Goal: Transaction & Acquisition: Purchase product/service

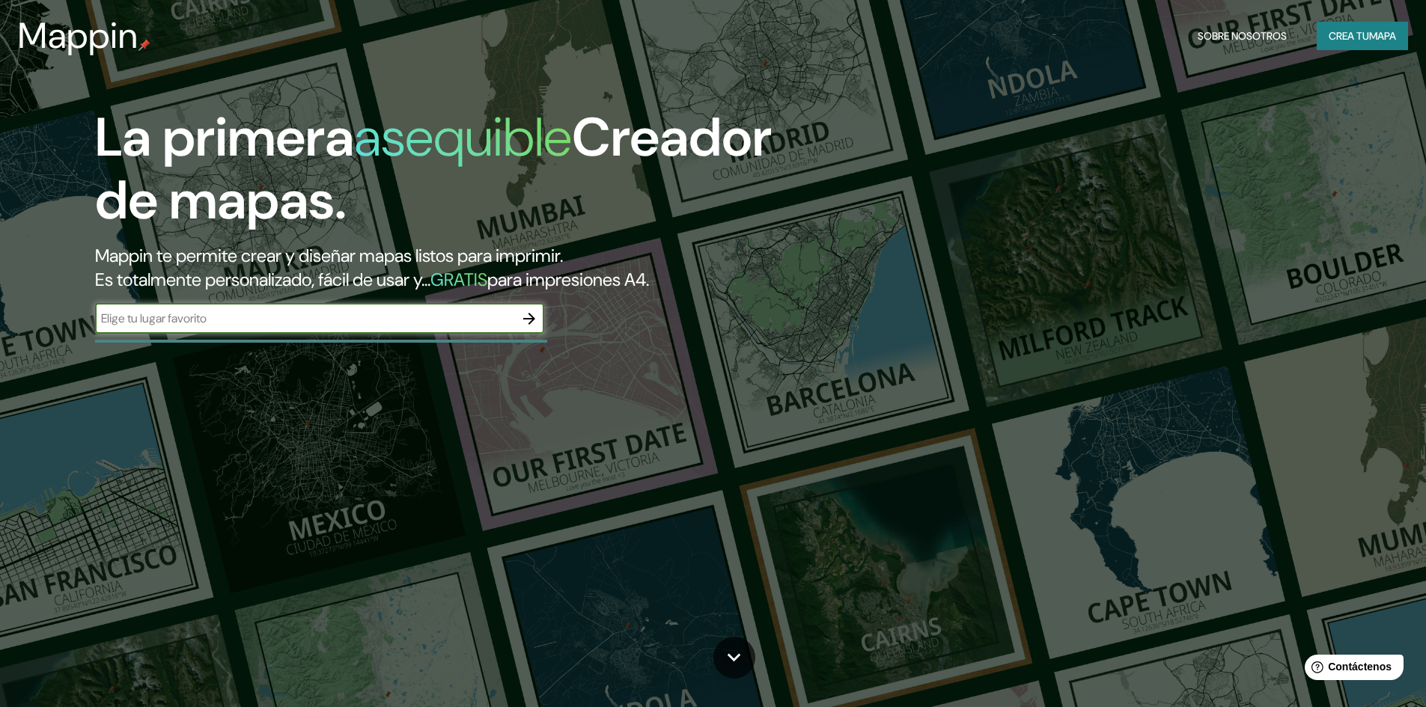
type input "s"
type input "slp"
click at [530, 326] on icon "button" at bounding box center [529, 319] width 18 height 18
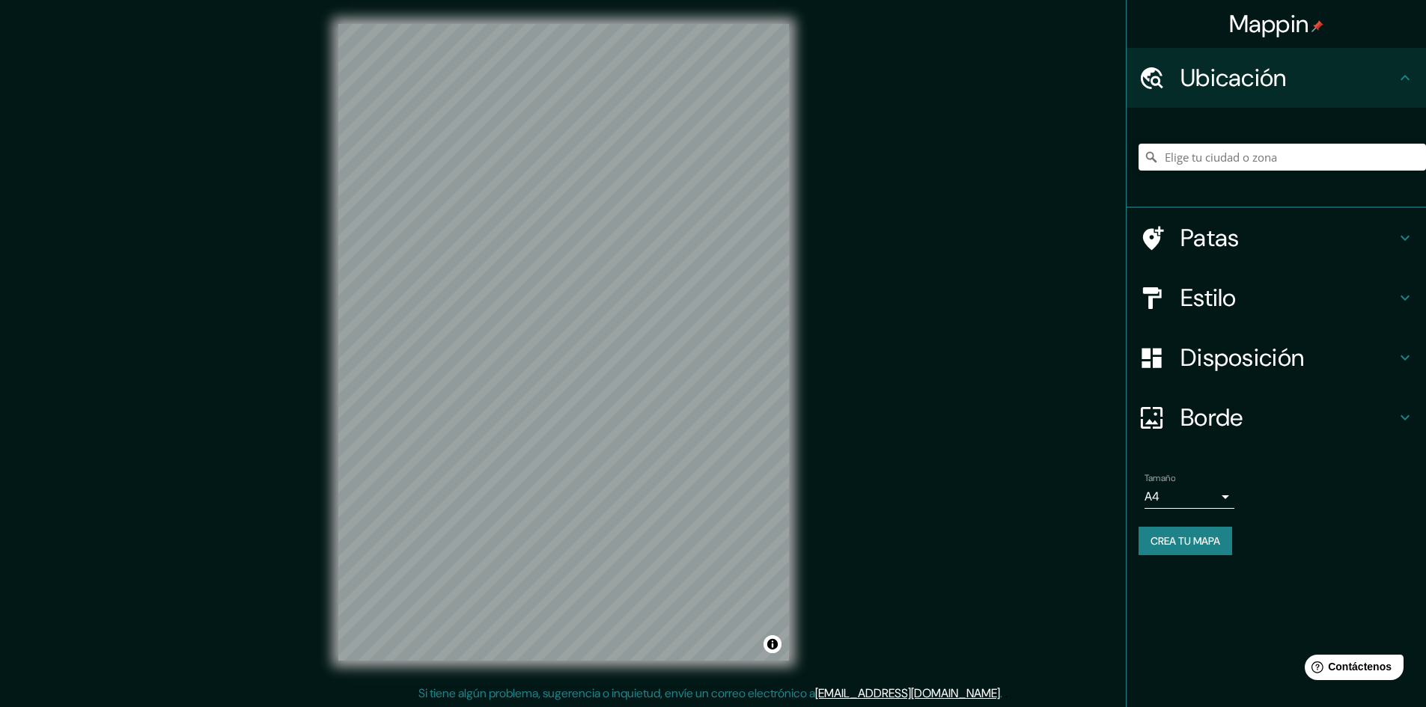
click at [317, 398] on div "© Mapbox © OpenStreetMap Improve this map" at bounding box center [563, 342] width 499 height 685
drag, startPoint x: 504, startPoint y: 152, endPoint x: 1194, endPoint y: 248, distance: 696.9
click at [1194, 248] on font "Patas" at bounding box center [1210, 237] width 59 height 31
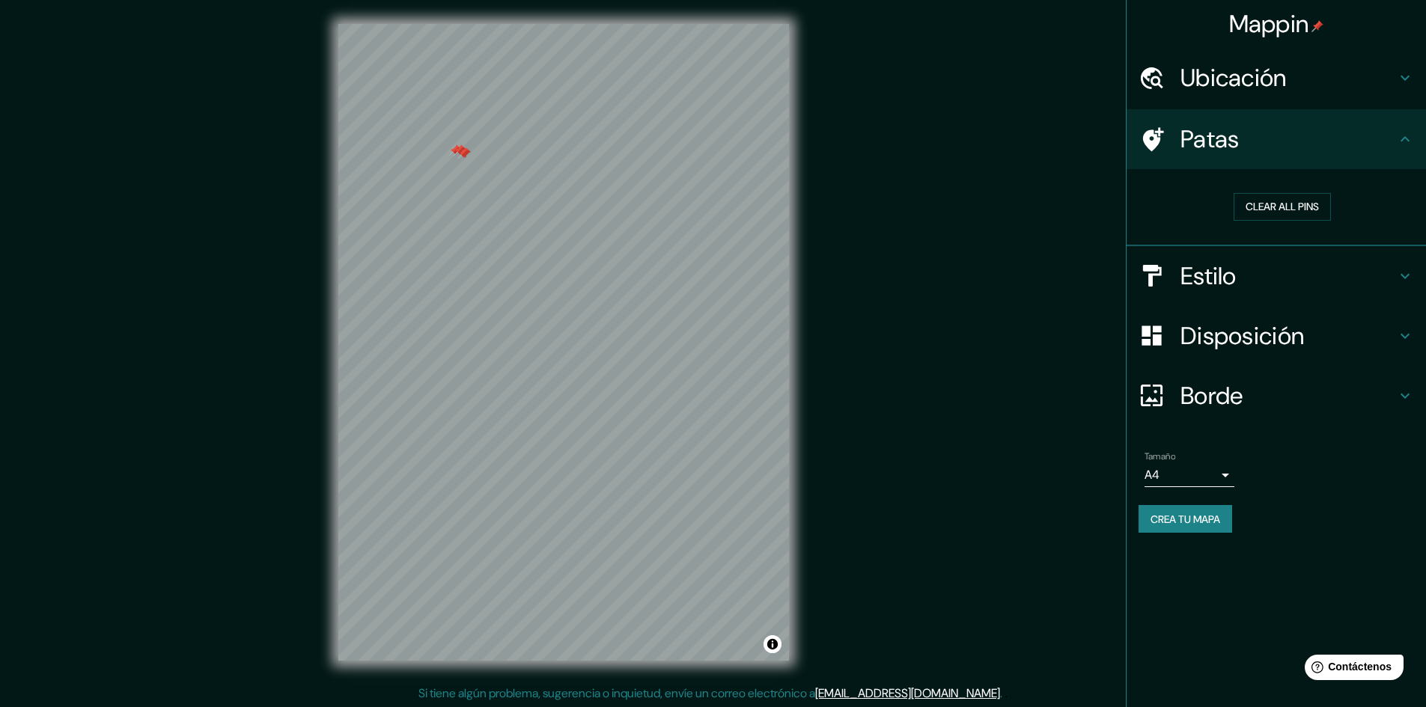
click at [1228, 88] on font "Ubicación" at bounding box center [1234, 77] width 106 height 31
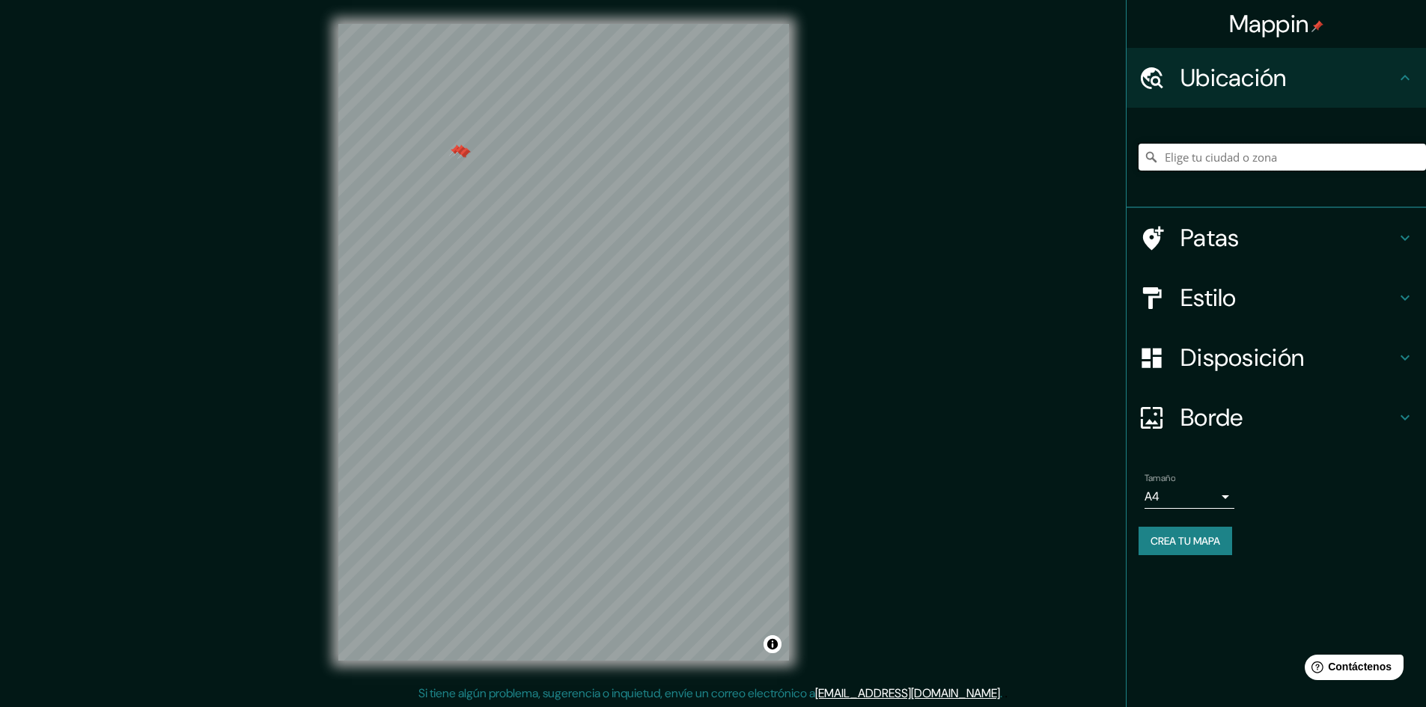
click at [1266, 156] on input "Elige tu ciudad o zona" at bounding box center [1282, 157] width 287 height 27
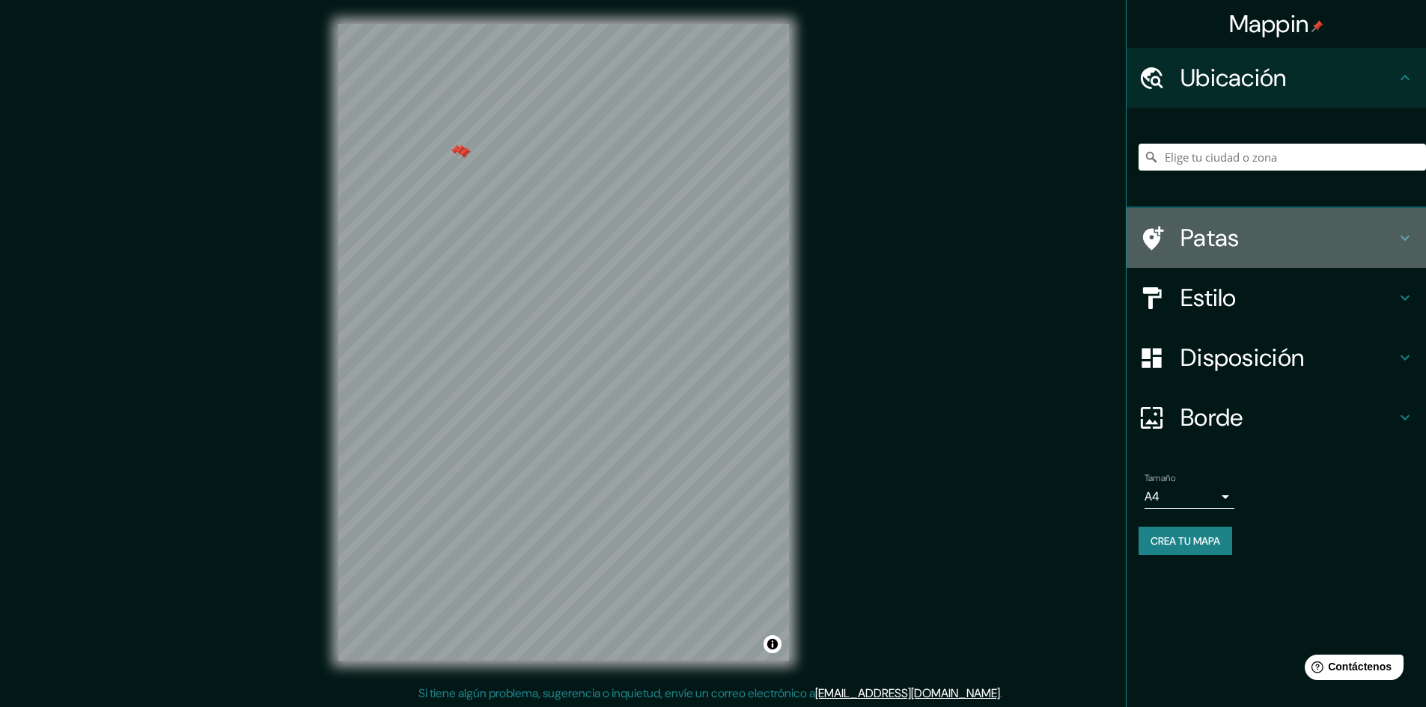
click at [1260, 249] on h4 "Patas" at bounding box center [1289, 238] width 216 height 30
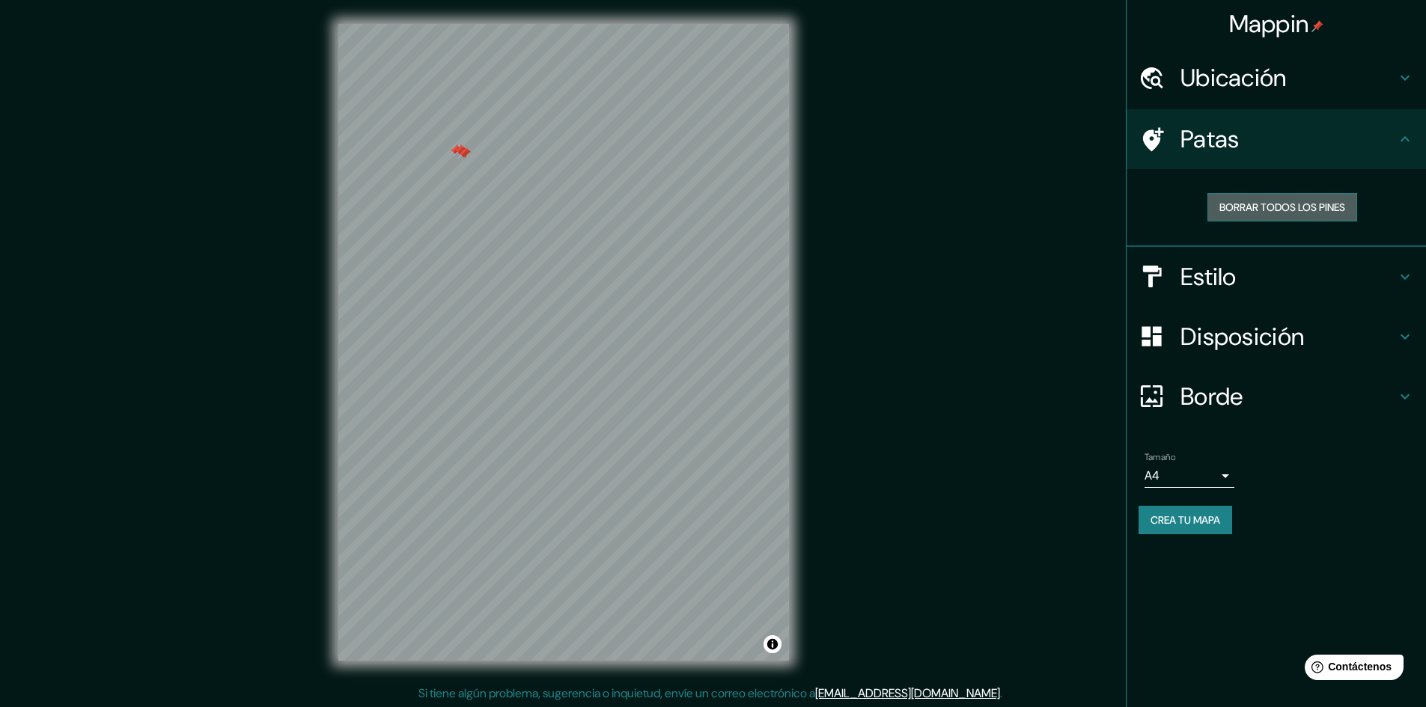
click at [1273, 201] on font "Borrar todos los pines" at bounding box center [1283, 207] width 126 height 13
click at [1273, 270] on h4 "Estilo" at bounding box center [1289, 277] width 216 height 30
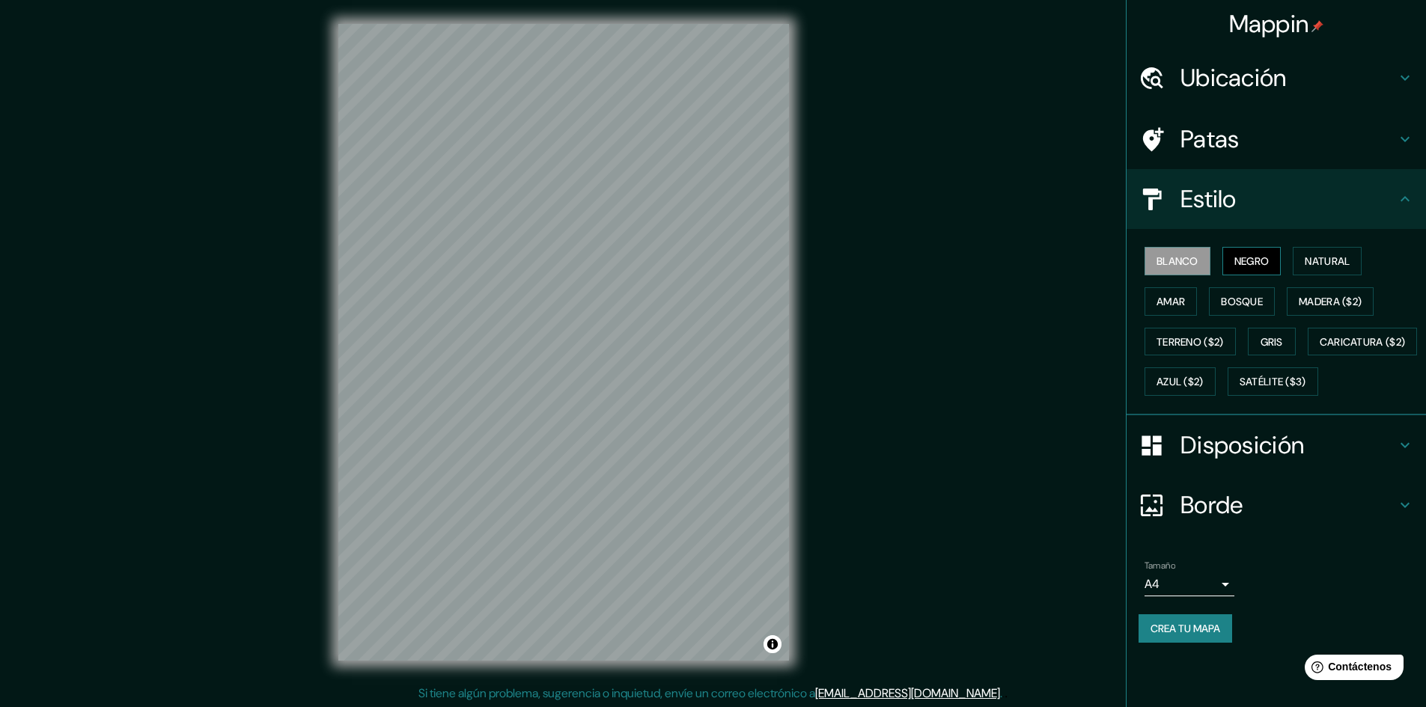
click at [1255, 262] on font "Negro" at bounding box center [1251, 261] width 35 height 13
click at [1315, 252] on font "Natural" at bounding box center [1327, 261] width 45 height 19
click at [1196, 79] on font "Ubicación" at bounding box center [1234, 77] width 106 height 31
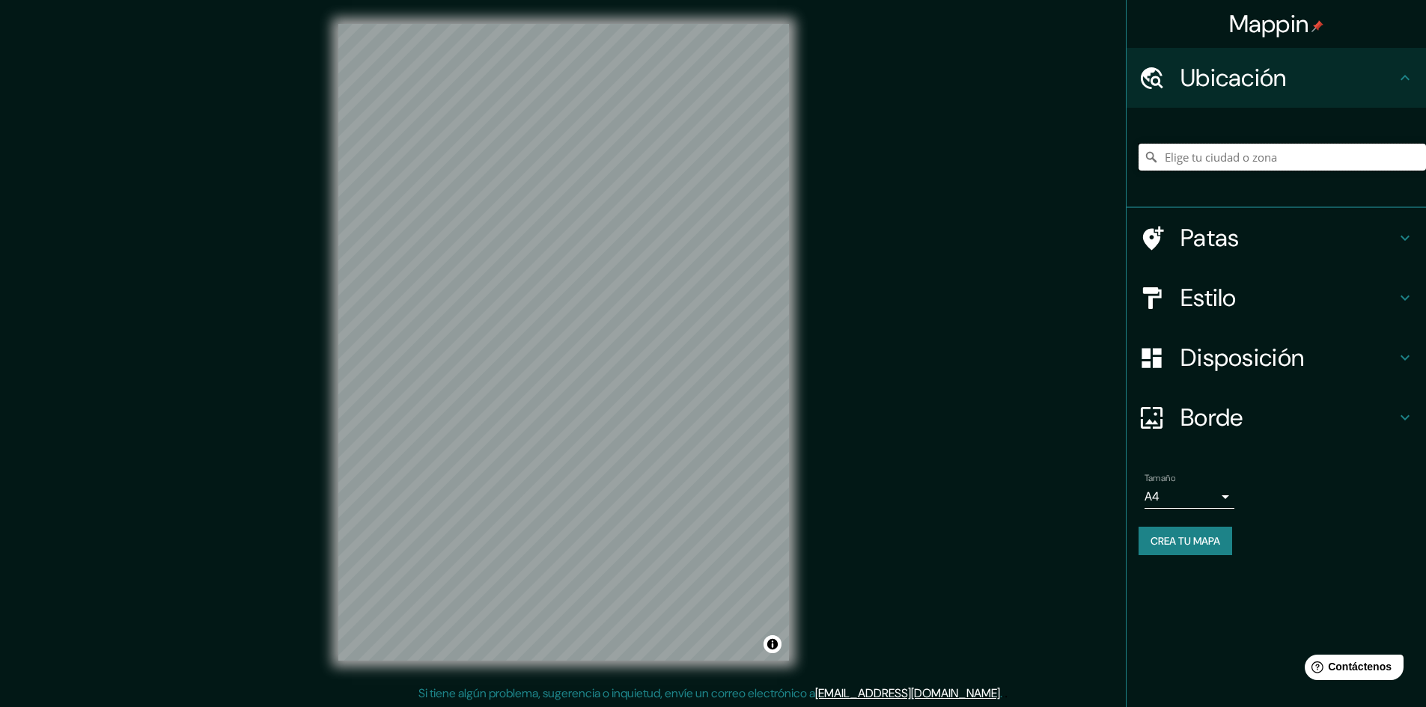
click at [1279, 162] on input "Elige tu ciudad o zona" at bounding box center [1282, 157] width 287 height 27
paste input "Fray [PERSON_NAME] [PERSON_NAME] 985-975, Jardín, Fundadores, [GEOGRAPHIC_DATA]…"
type input "Calle Fray [PERSON_NAME] [GEOGRAPHIC_DATA][PERSON_NAME][PERSON_NAME], [GEOGRAPH…"
click at [1270, 421] on h4 "Borde" at bounding box center [1289, 418] width 216 height 30
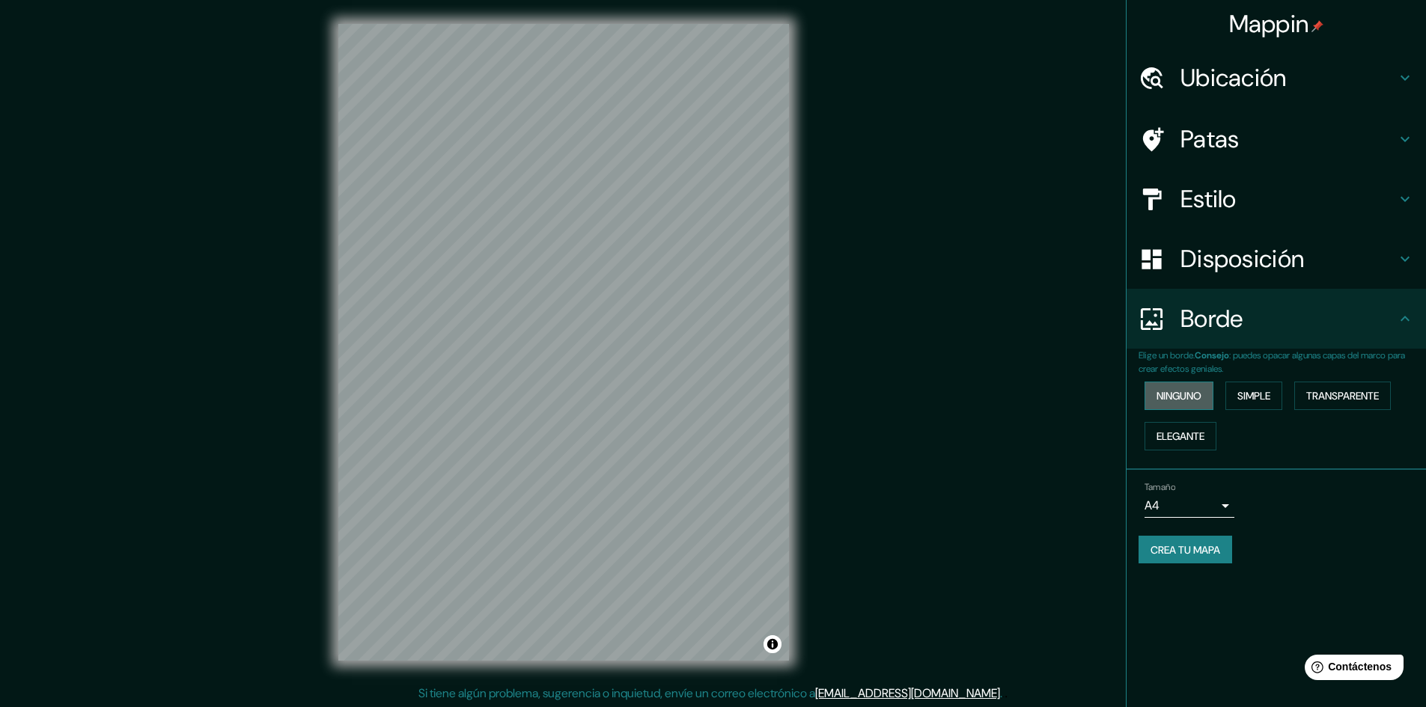
click at [1196, 399] on font "Ninguno" at bounding box center [1179, 395] width 45 height 13
click at [1264, 386] on font "Simple" at bounding box center [1253, 395] width 33 height 19
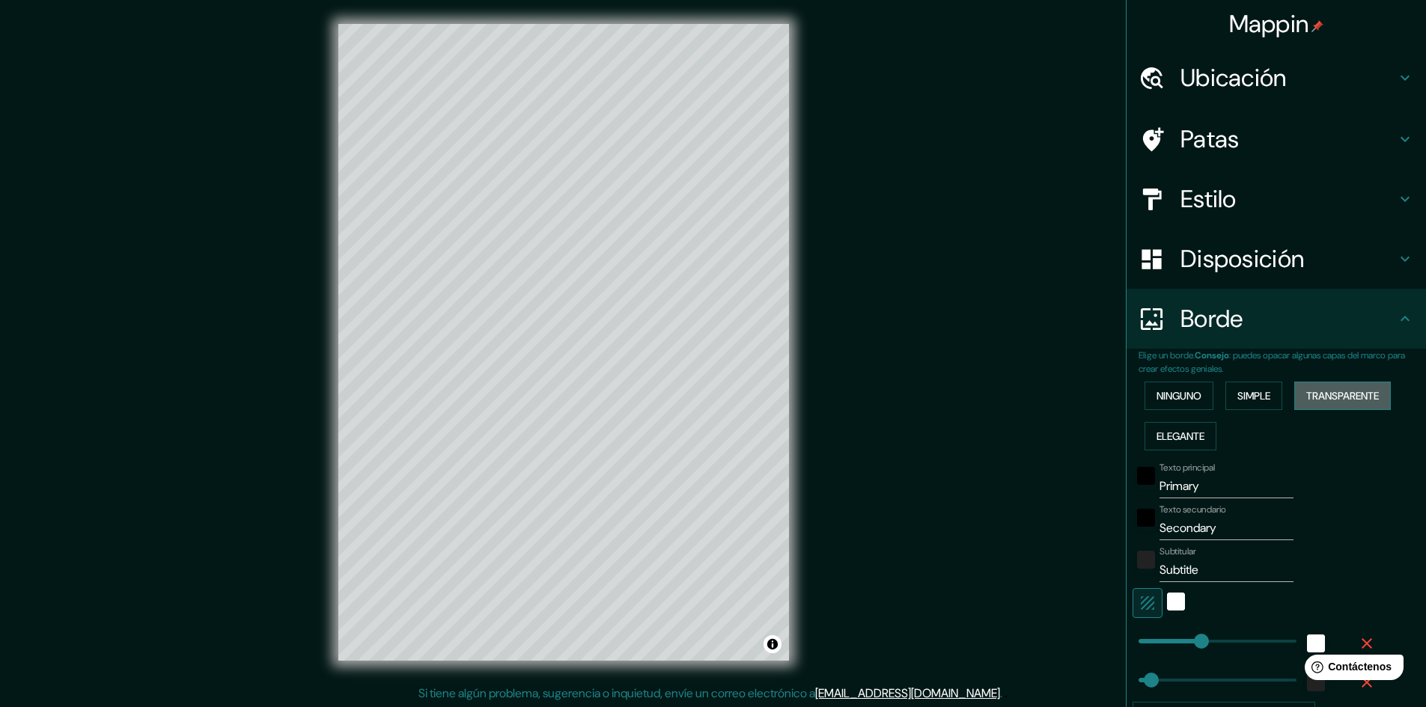
click at [1317, 393] on font "Transparente" at bounding box center [1342, 395] width 73 height 13
click at [1177, 436] on font "Elegante" at bounding box center [1181, 436] width 48 height 13
click at [1170, 396] on font "Ninguno" at bounding box center [1179, 395] width 45 height 13
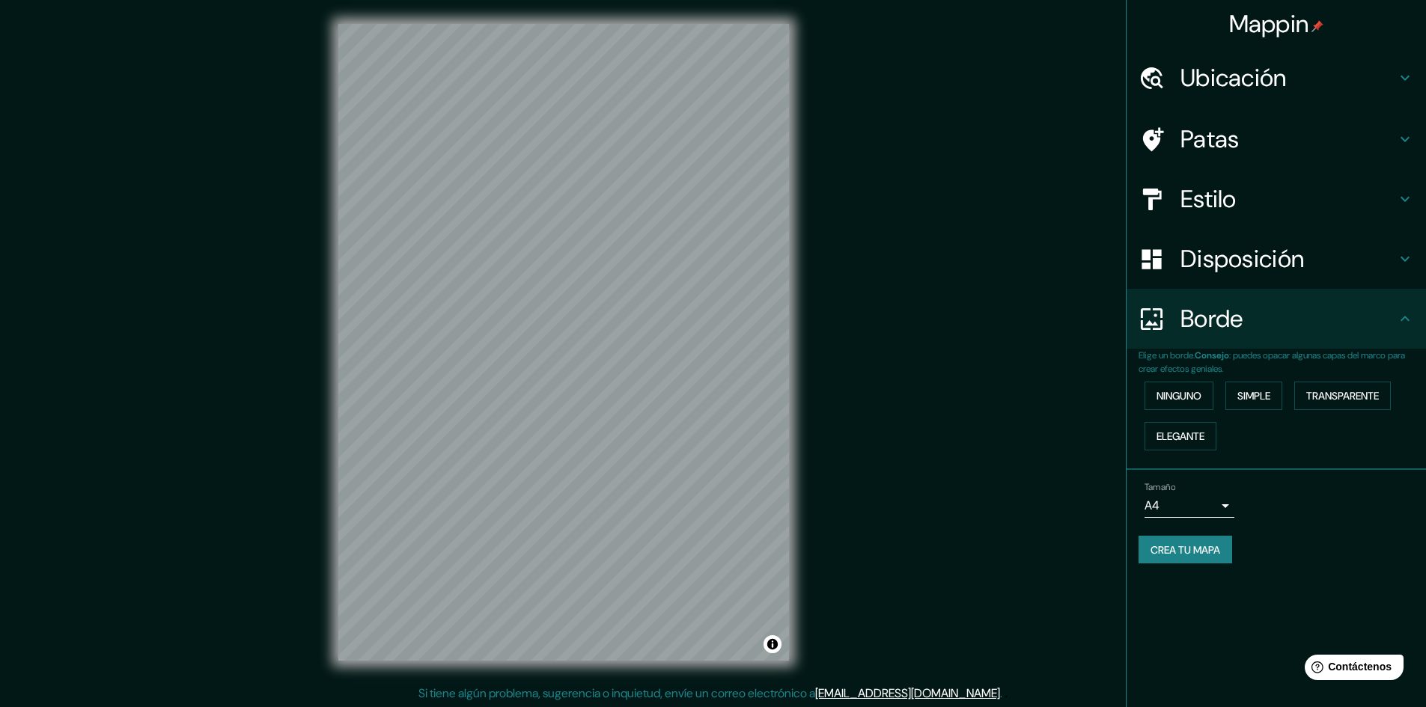
click at [1205, 248] on font "Disposición" at bounding box center [1243, 258] width 124 height 31
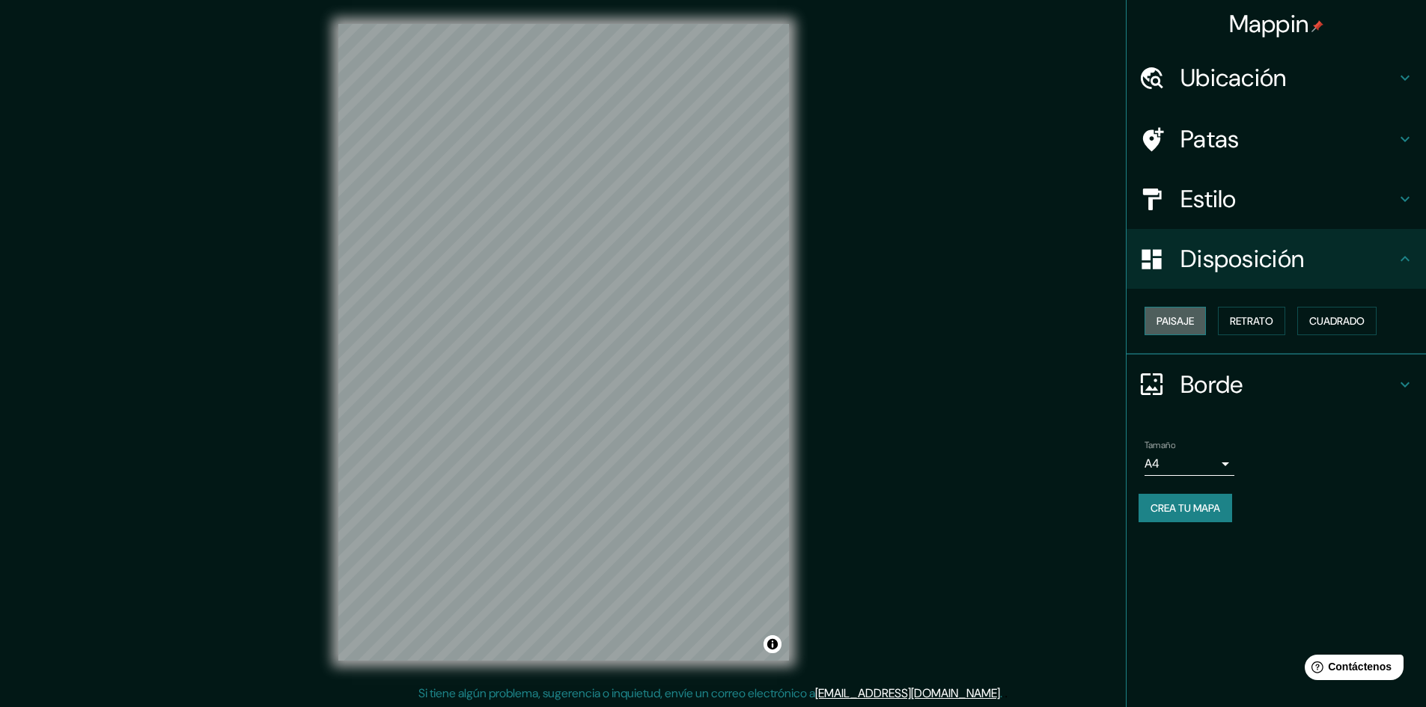
click at [1191, 315] on font "Paisaje" at bounding box center [1175, 320] width 37 height 13
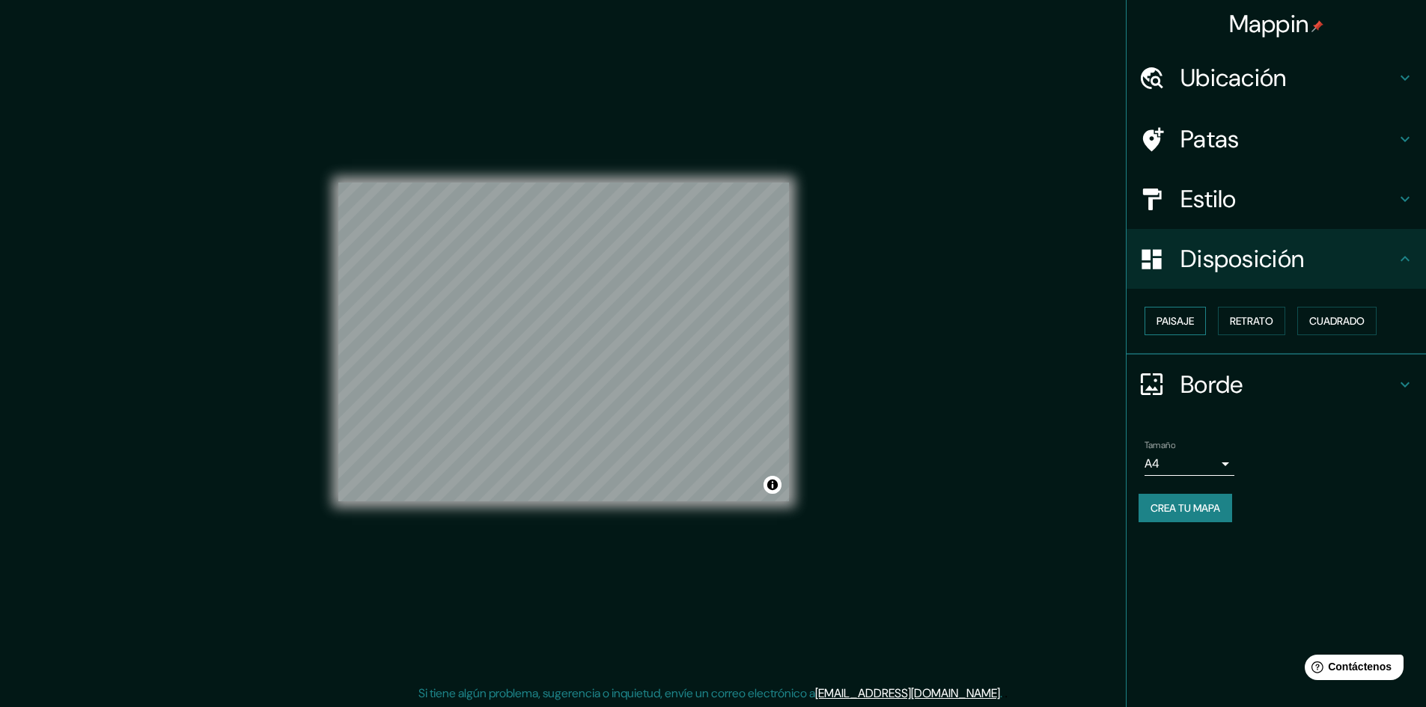
click at [1191, 315] on font "Paisaje" at bounding box center [1175, 320] width 37 height 13
click at [1249, 315] on font "Retrato" at bounding box center [1251, 320] width 43 height 13
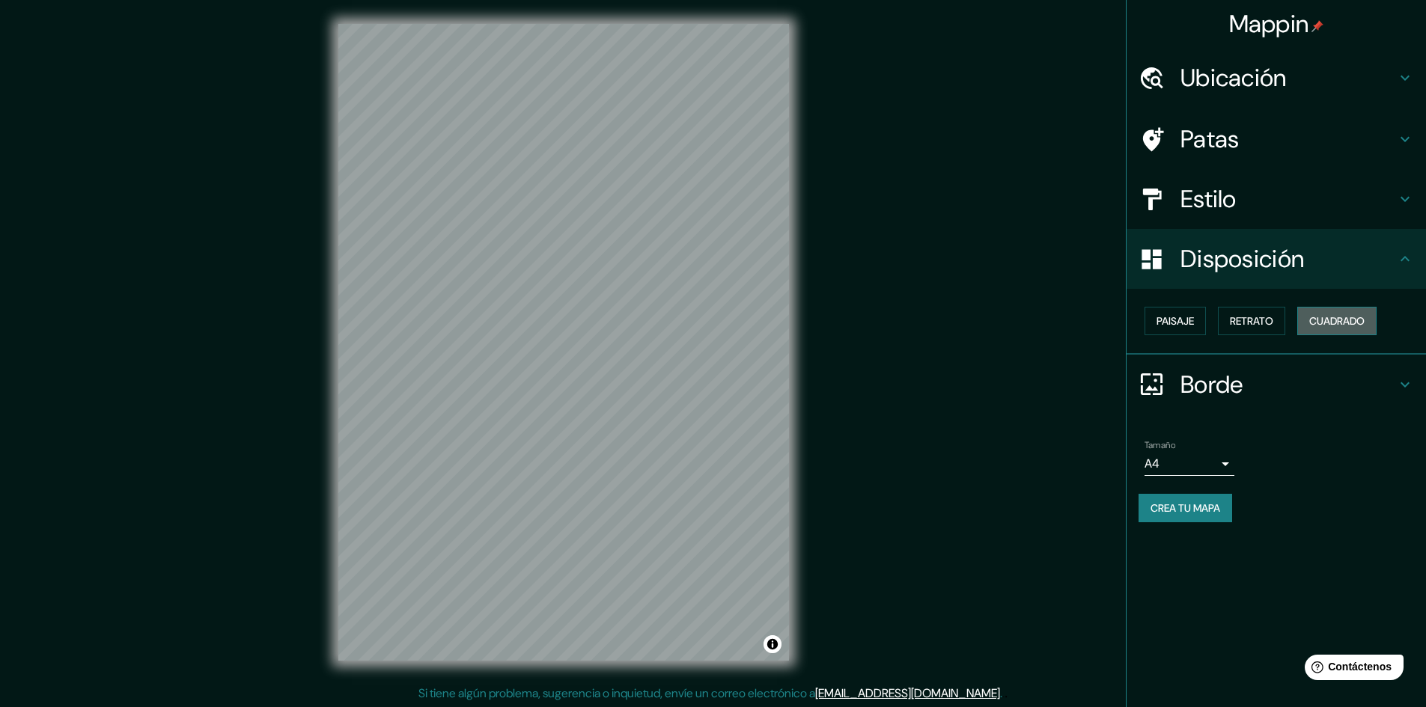
click at [1326, 324] on font "Cuadrado" at bounding box center [1336, 320] width 55 height 13
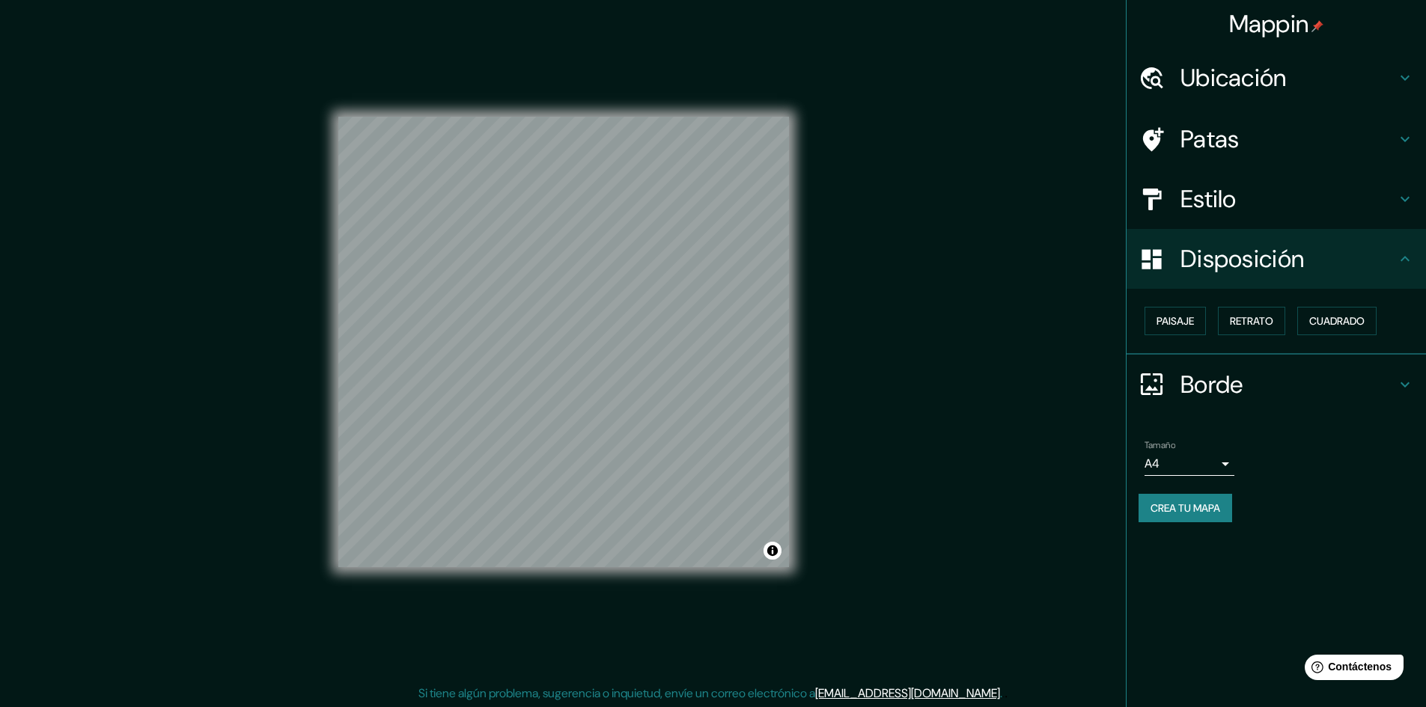
click at [1250, 204] on h4 "Estilo" at bounding box center [1289, 199] width 216 height 30
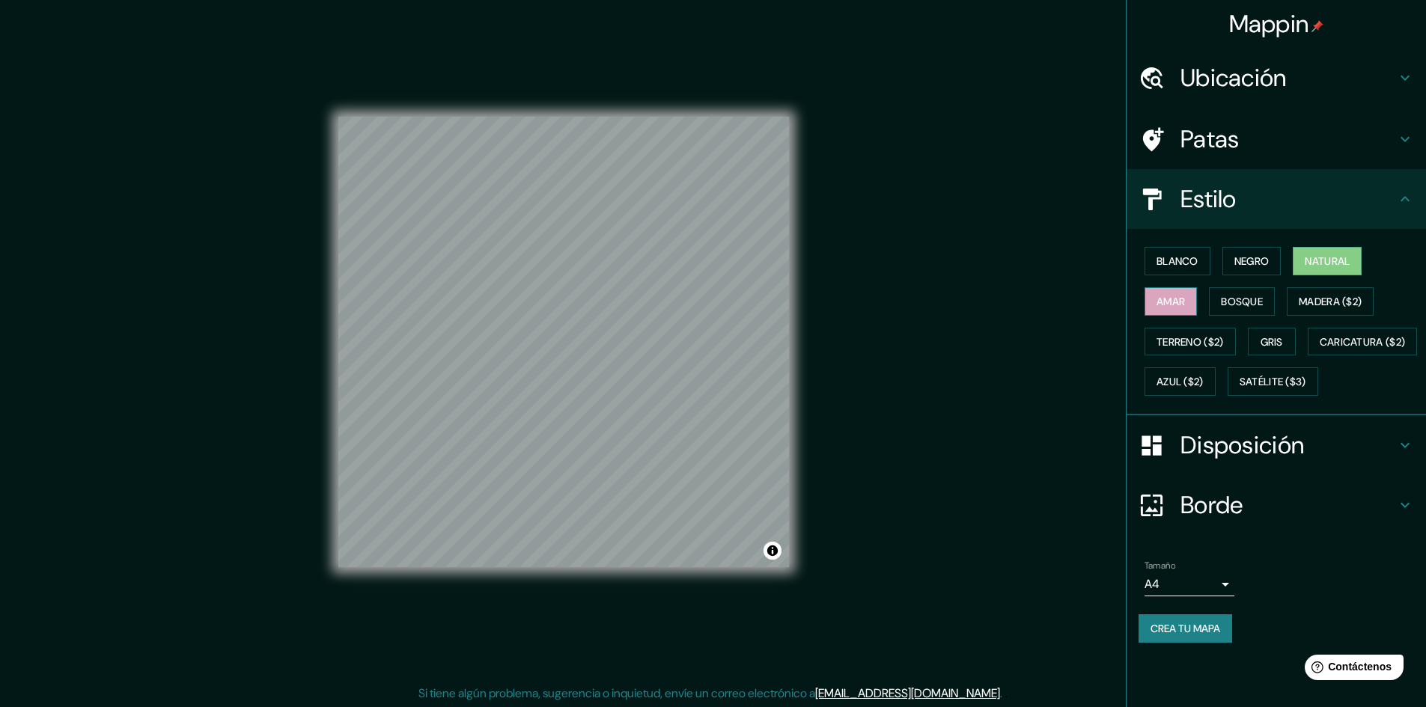
click at [1159, 311] on font "Amar" at bounding box center [1171, 301] width 28 height 19
click at [1234, 300] on font "Bosque" at bounding box center [1242, 301] width 42 height 13
click at [1317, 299] on font "Madera ($2)" at bounding box center [1330, 301] width 63 height 13
click at [1175, 255] on font "Blanco" at bounding box center [1178, 261] width 42 height 13
click at [1243, 264] on font "Negro" at bounding box center [1251, 261] width 35 height 13
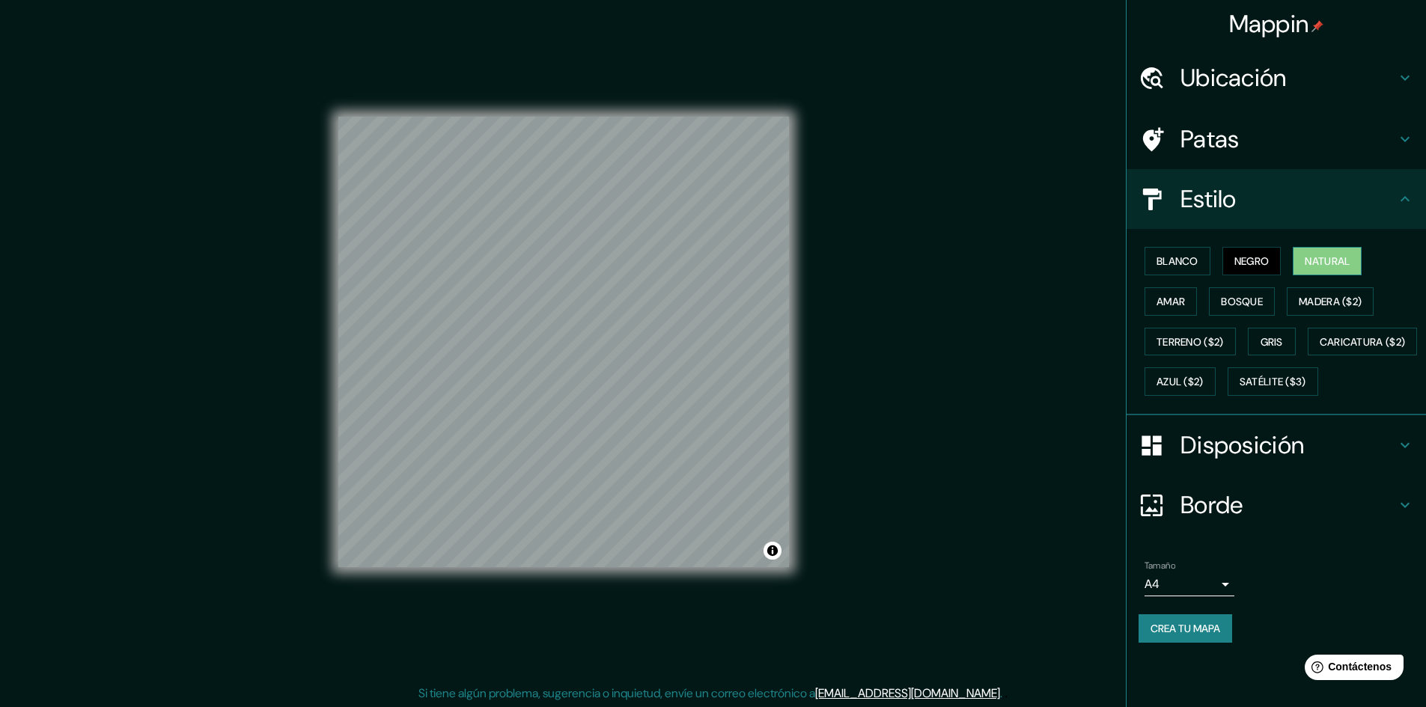
click at [1325, 258] on font "Natural" at bounding box center [1327, 261] width 45 height 13
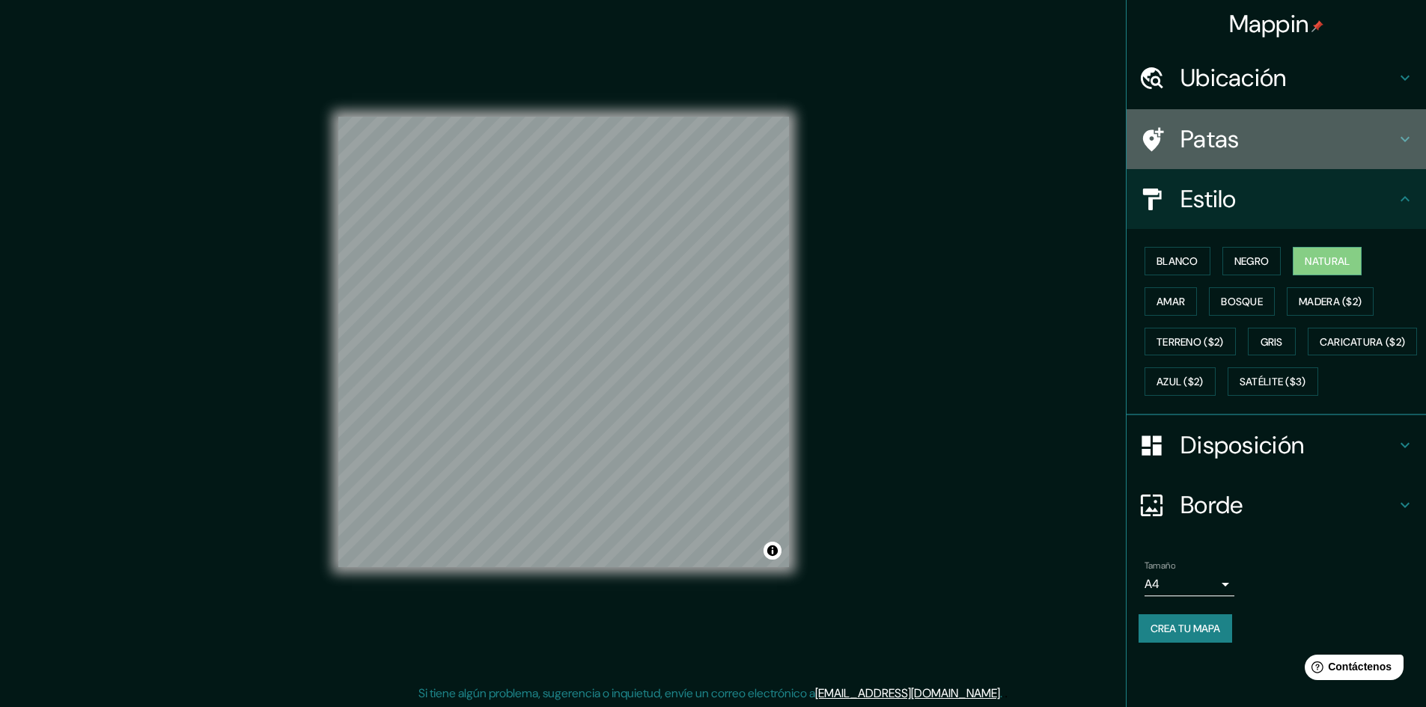
click at [1217, 150] on font "Patas" at bounding box center [1210, 139] width 59 height 31
